Goal: Information Seeking & Learning: Check status

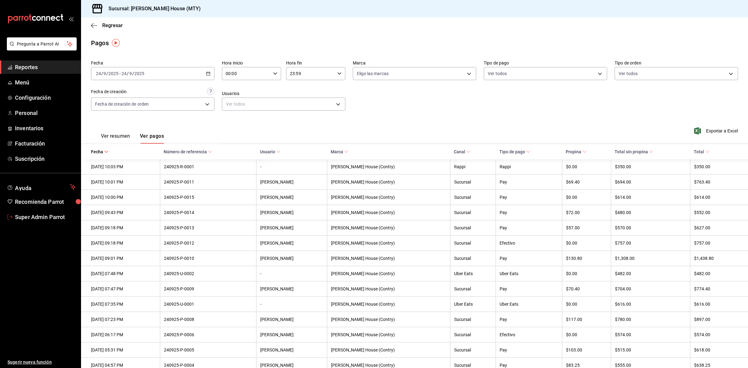
click at [36, 216] on span "Super Admin Parrot" at bounding box center [45, 217] width 61 height 8
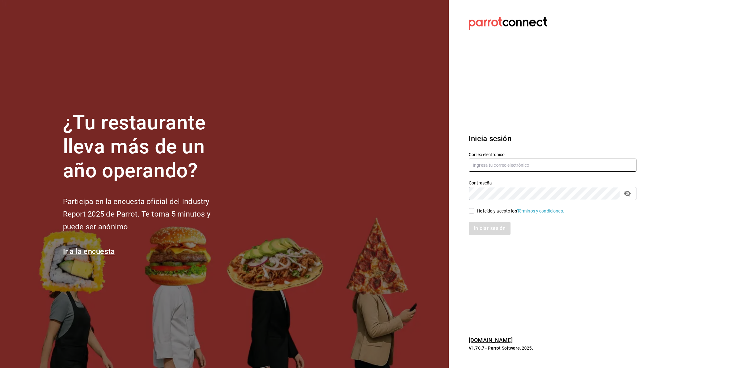
click at [542, 165] on input "text" at bounding box center [552, 165] width 168 height 13
click at [505, 164] on input "babe" at bounding box center [552, 165] width 168 height 13
paste input "[EMAIL_ADDRESS][DOMAIN_NAME]"
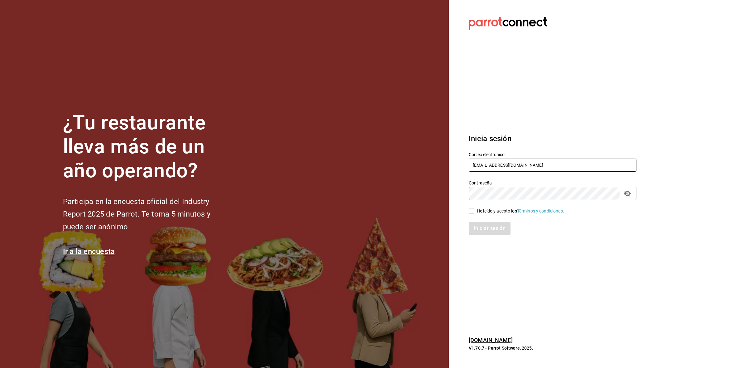
type input "[EMAIL_ADDRESS][DOMAIN_NAME]"
click at [472, 212] on input "He leído y acepto los Términos y condiciones." at bounding box center [471, 211] width 6 height 6
checkbox input "true"
click at [478, 225] on button "Iniciar sesión" at bounding box center [489, 228] width 42 height 13
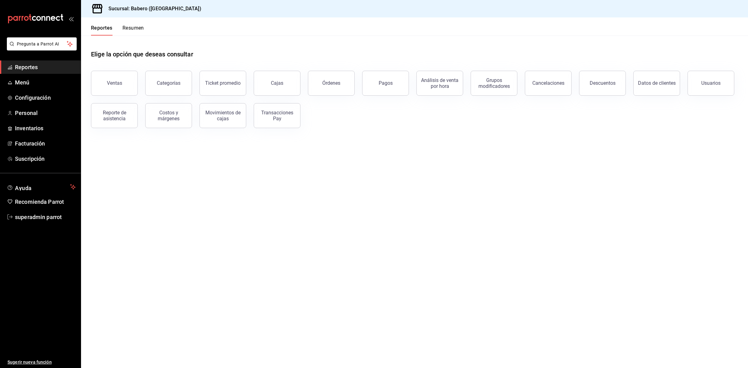
click at [349, 241] on main "Elige la opción que deseas consultar Ventas Categorías Ticket promedio Cajas Ór…" at bounding box center [414, 202] width 667 height 332
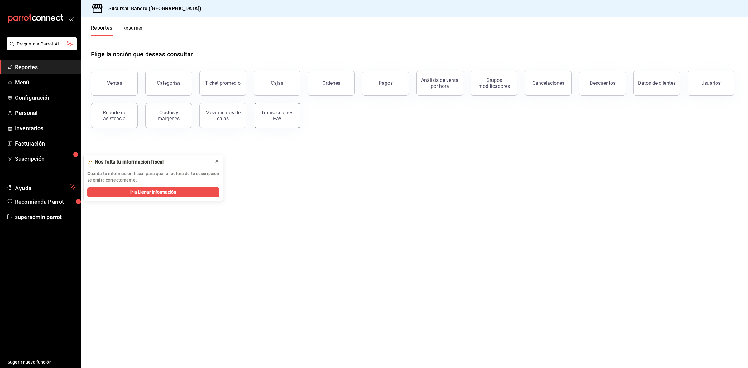
click at [293, 125] on button "Transacciones Pay" at bounding box center [277, 115] width 47 height 25
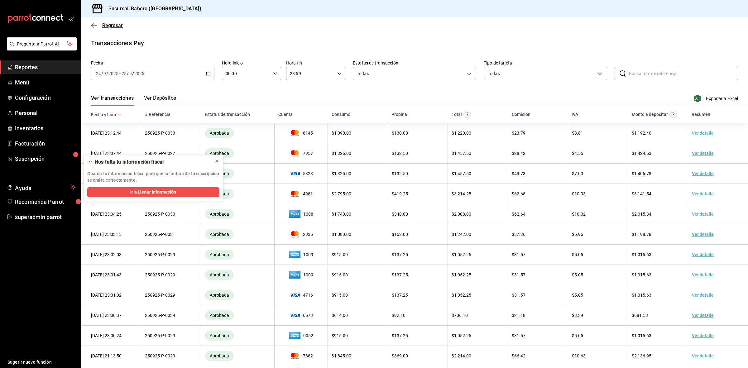
click at [102, 27] on span "Regresar" at bounding box center [107, 25] width 32 height 6
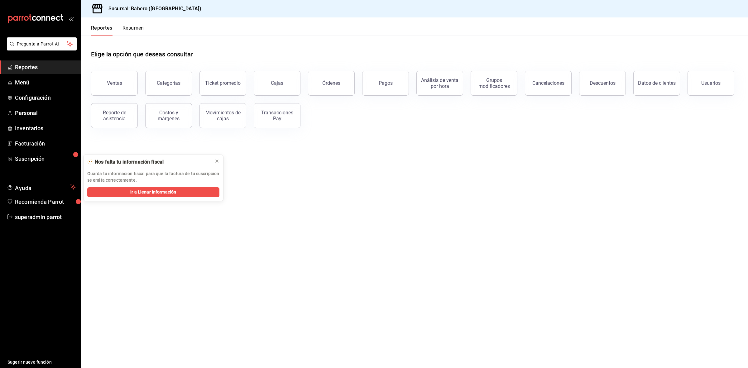
click at [391, 87] on button "Pagos" at bounding box center [385, 83] width 47 height 25
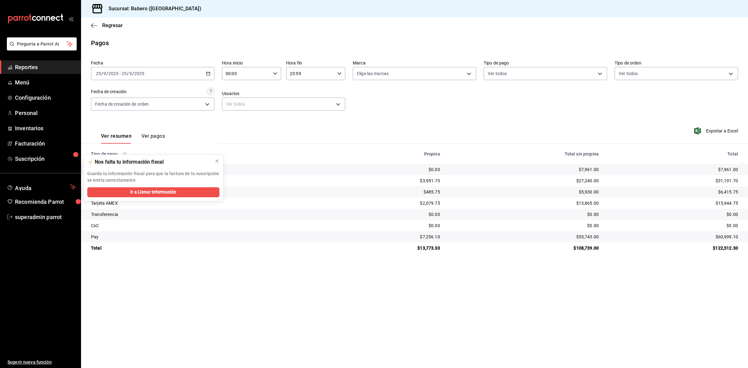
click at [204, 77] on div "2025-09-25 25 / 9 / 2025 - 2025-09-25 25 / 9 / 2025" at bounding box center [152, 73] width 123 height 13
click at [127, 136] on span "Mes actual" at bounding box center [120, 134] width 48 height 7
